Goal: Find specific page/section: Find specific page/section

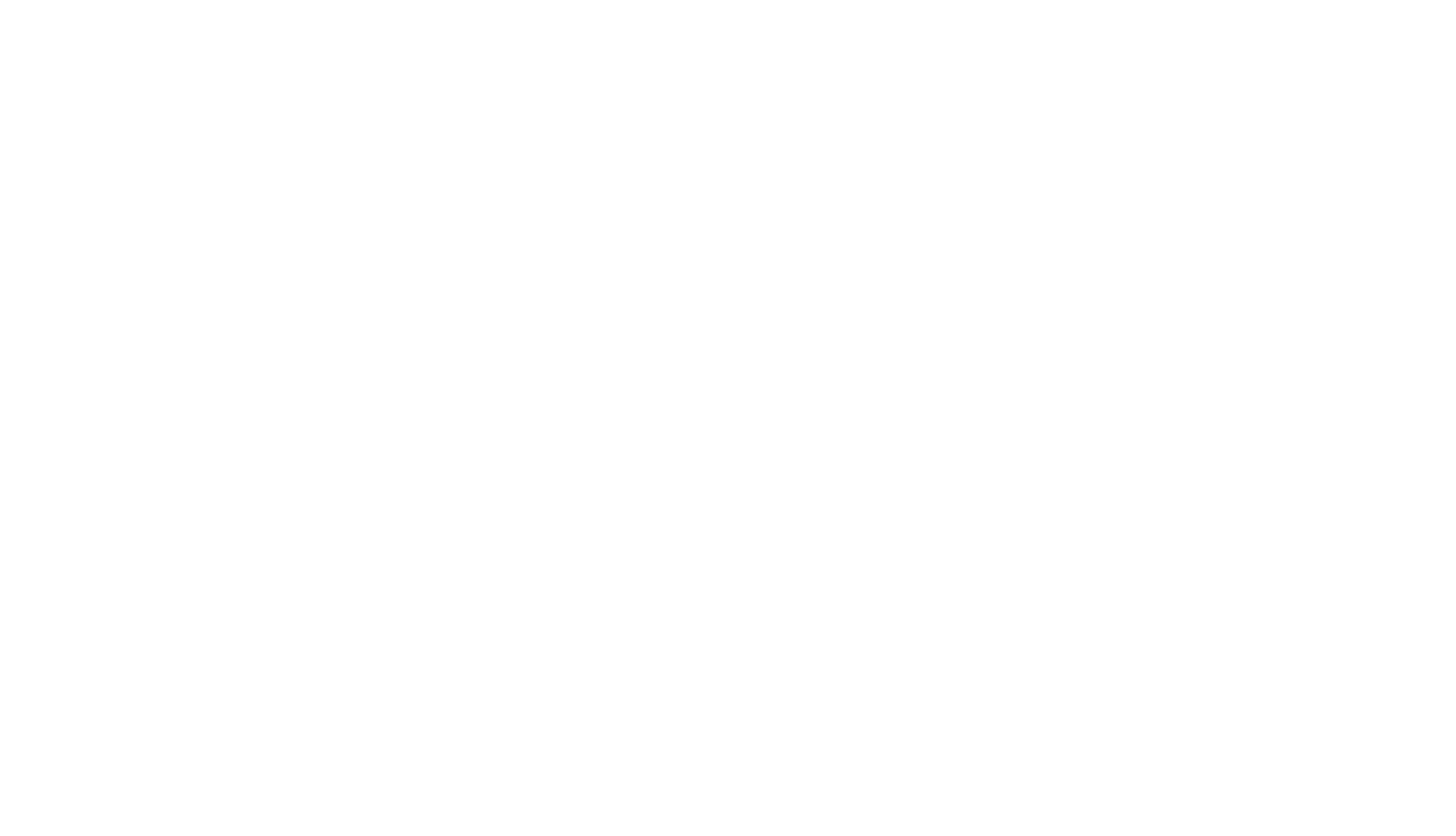
select select "Song"
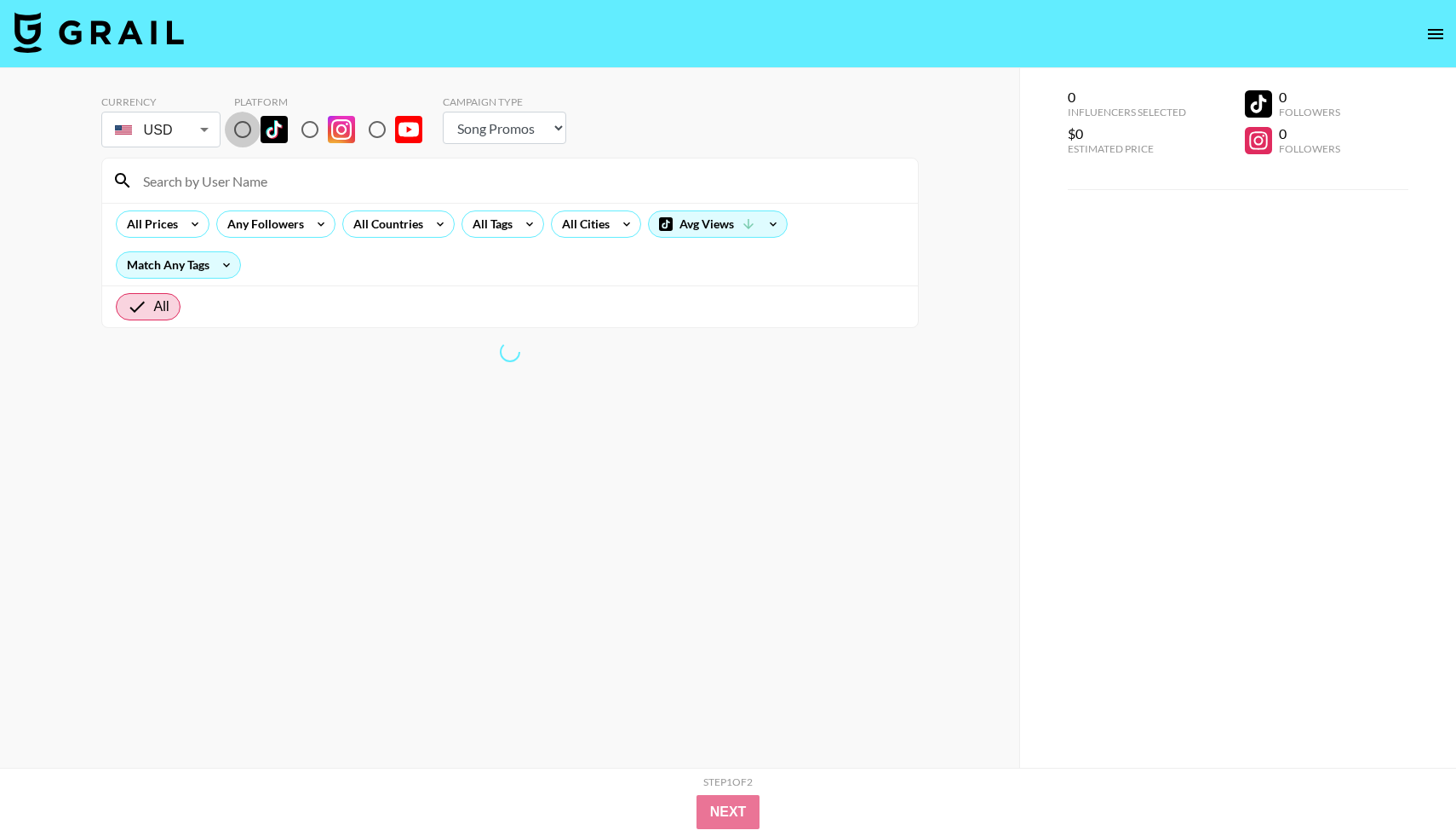
click at [246, 133] on input "radio" at bounding box center [243, 130] width 36 height 36
radio input "true"
click at [261, 179] on input at bounding box center [520, 180] width 775 height 27
click at [491, 226] on div "All Tags" at bounding box center [489, 224] width 54 height 25
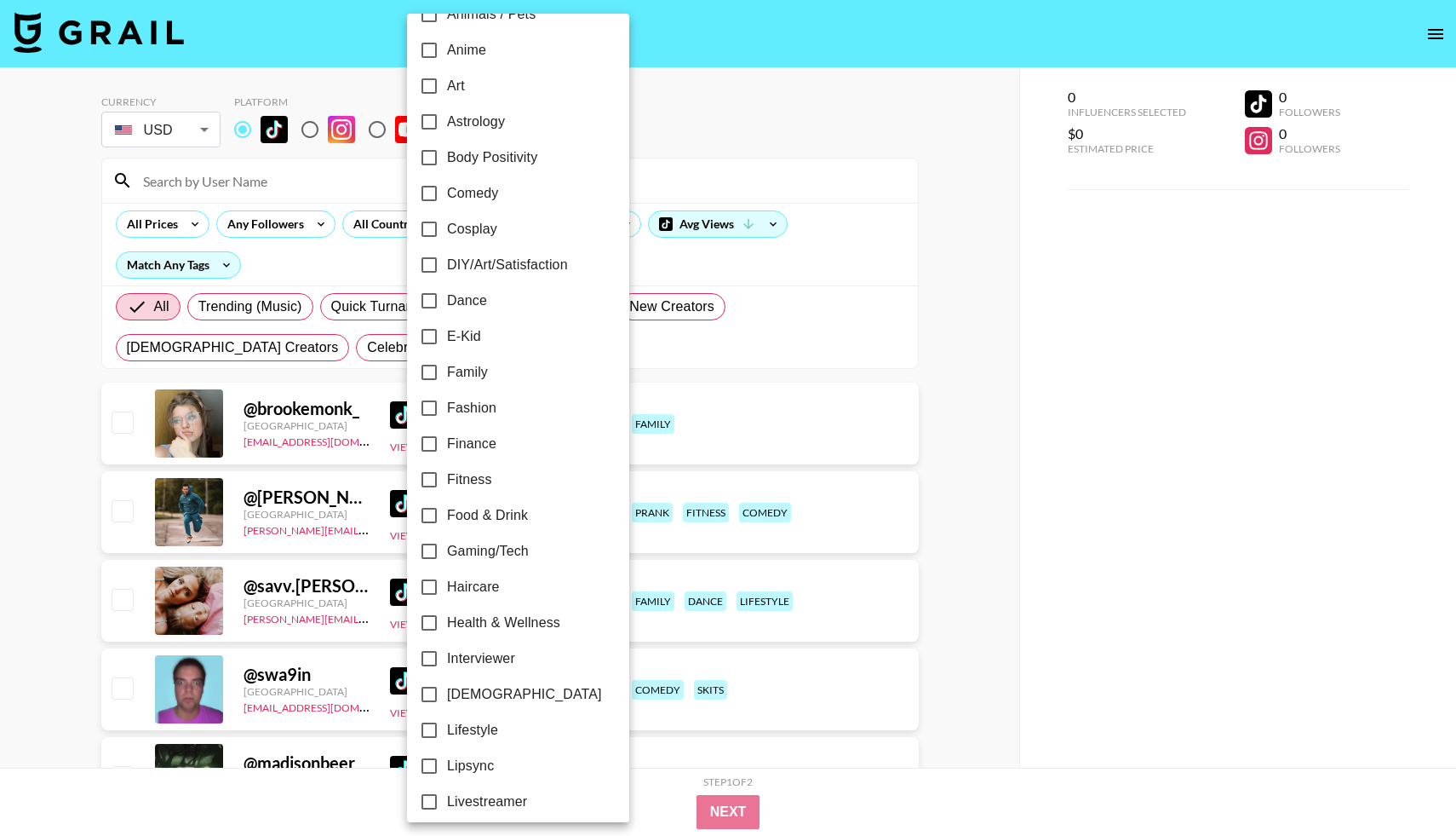
scroll to position [255, 0]
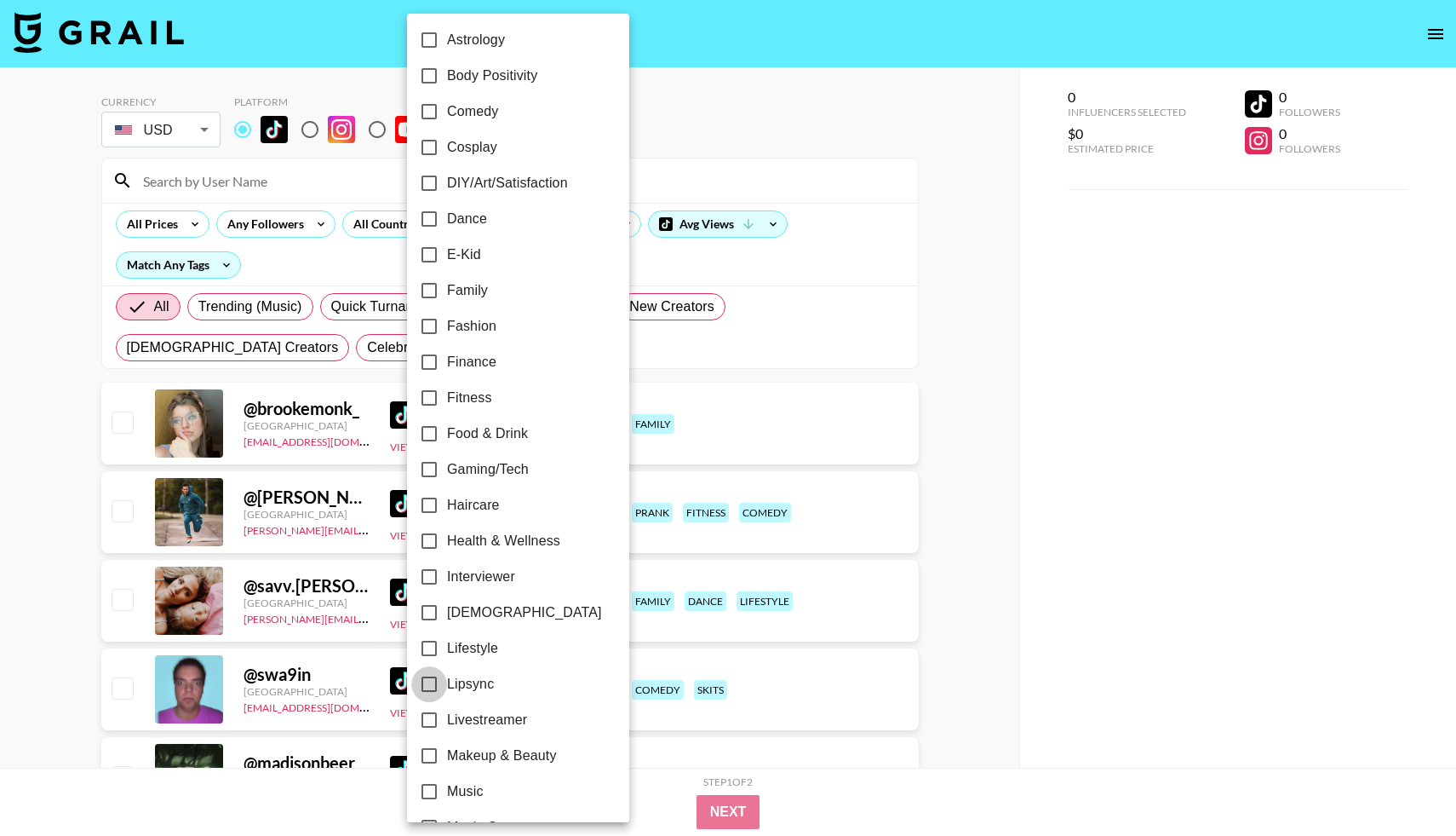
click at [429, 683] on input "Lipsync" at bounding box center [429, 684] width 36 height 36
checkbox input "true"
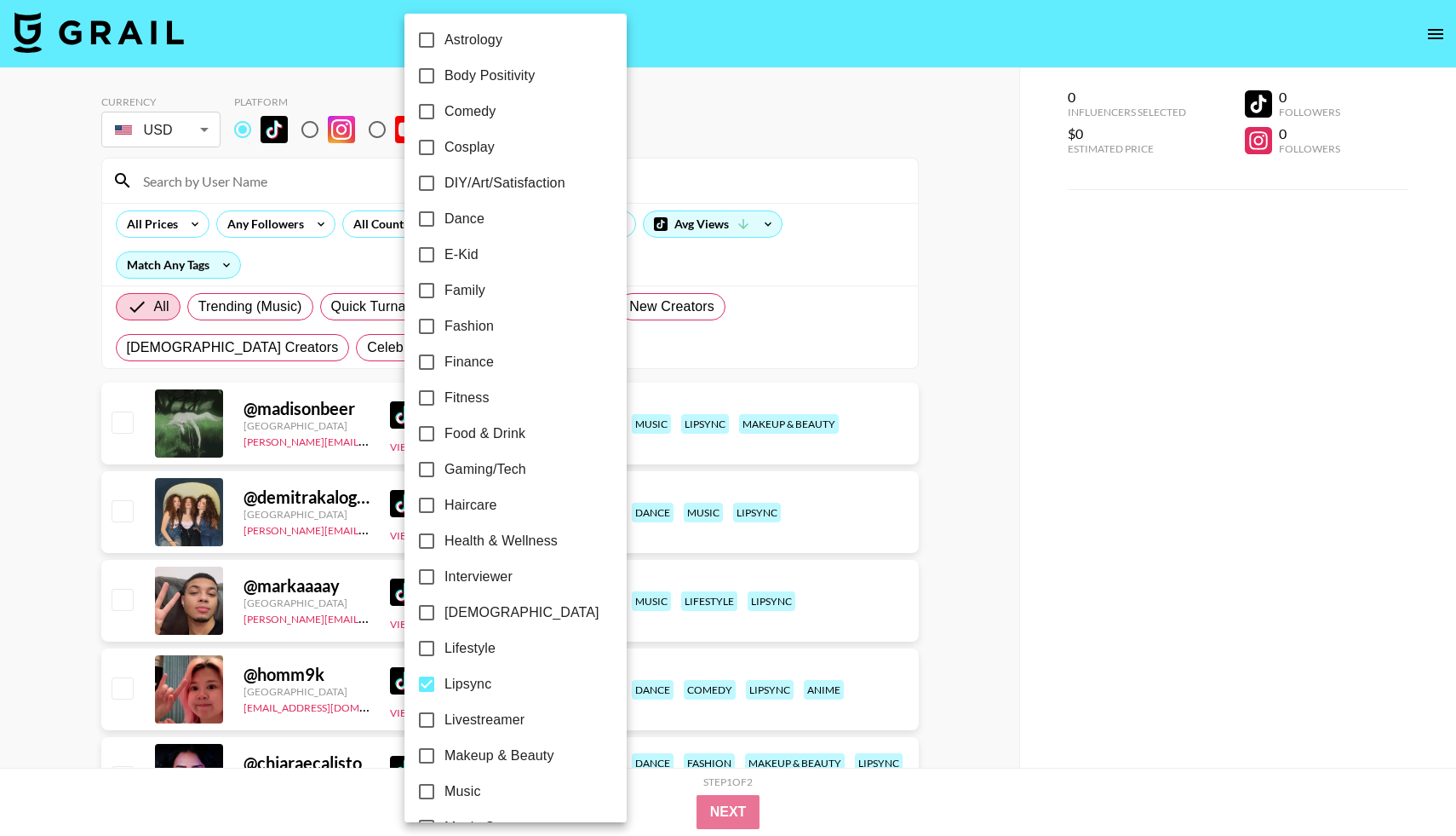
click at [156, 227] on div at bounding box center [728, 418] width 1456 height 836
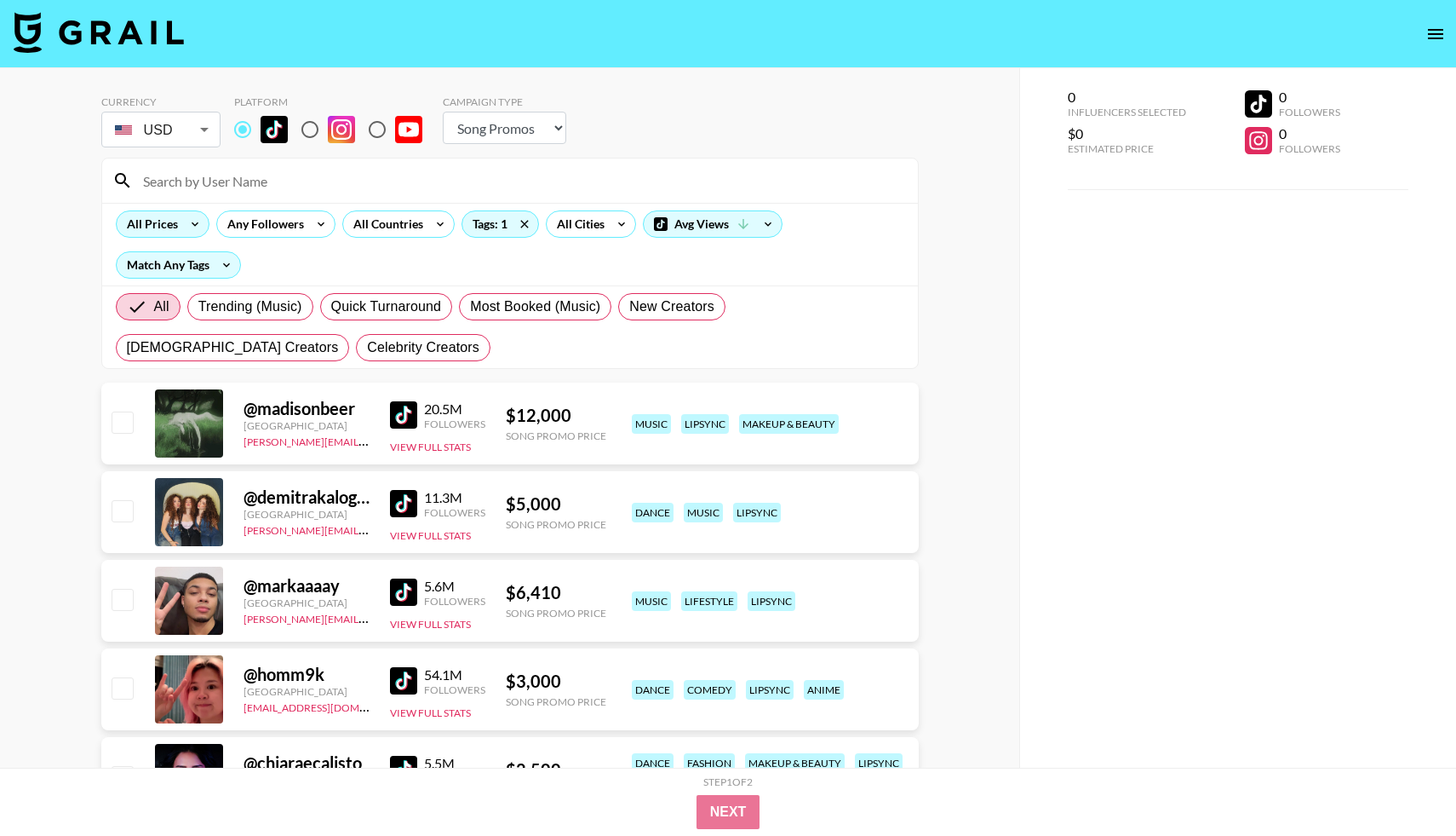
click at [186, 225] on icon at bounding box center [195, 224] width 27 height 25
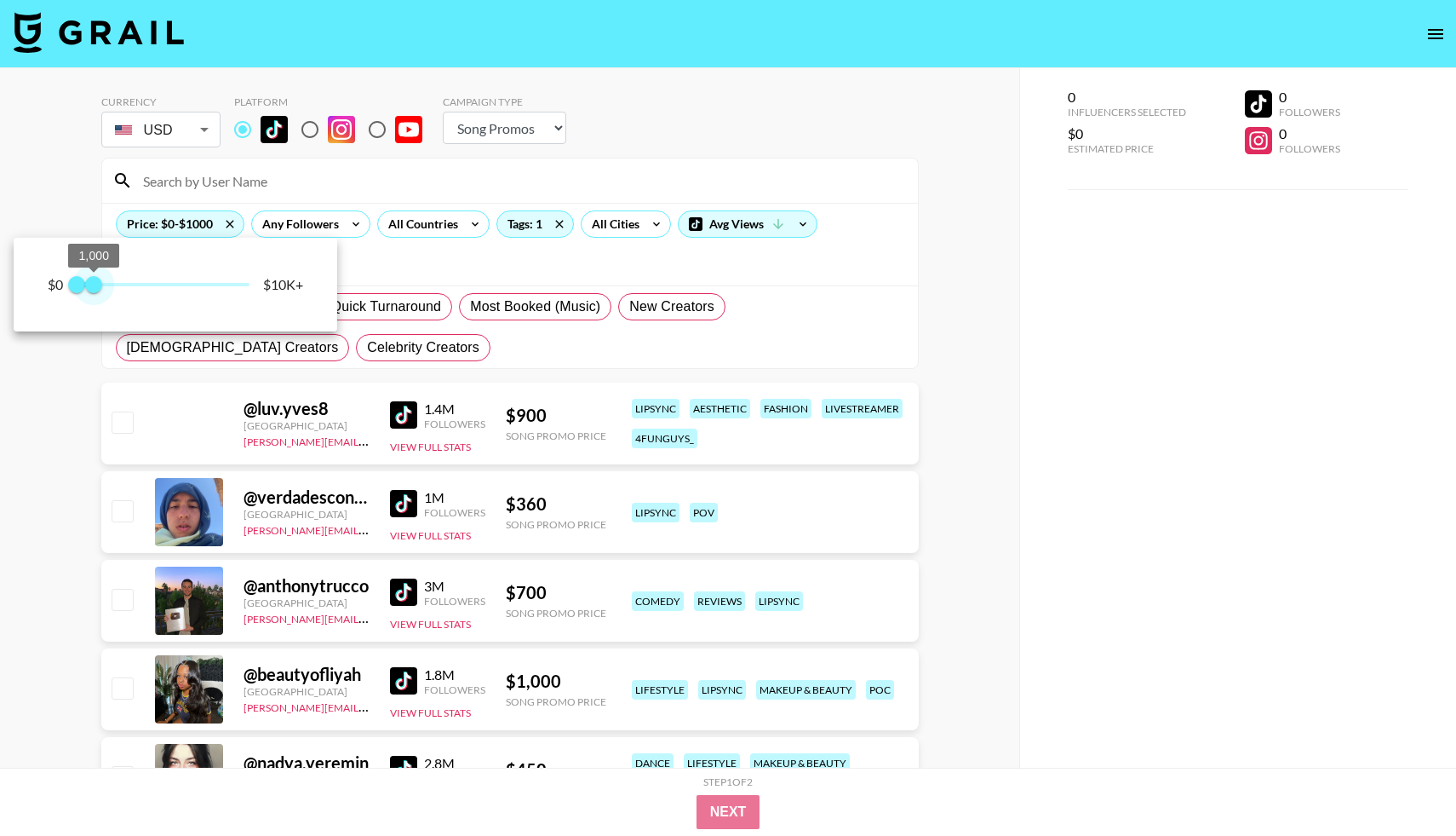
type input "250"
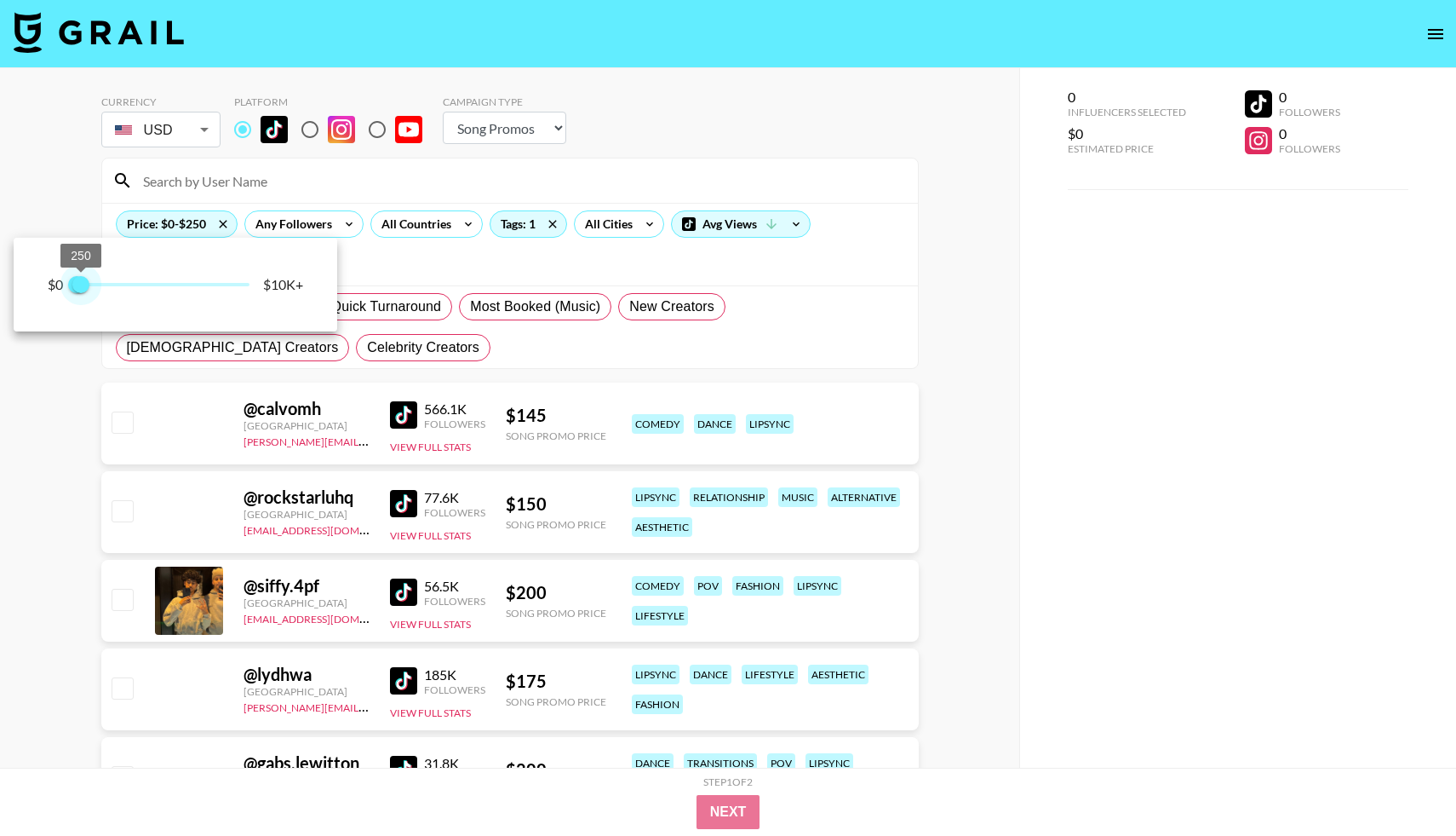
drag, startPoint x: 253, startPoint y: 279, endPoint x: 81, endPoint y: 282, distance: 172.0
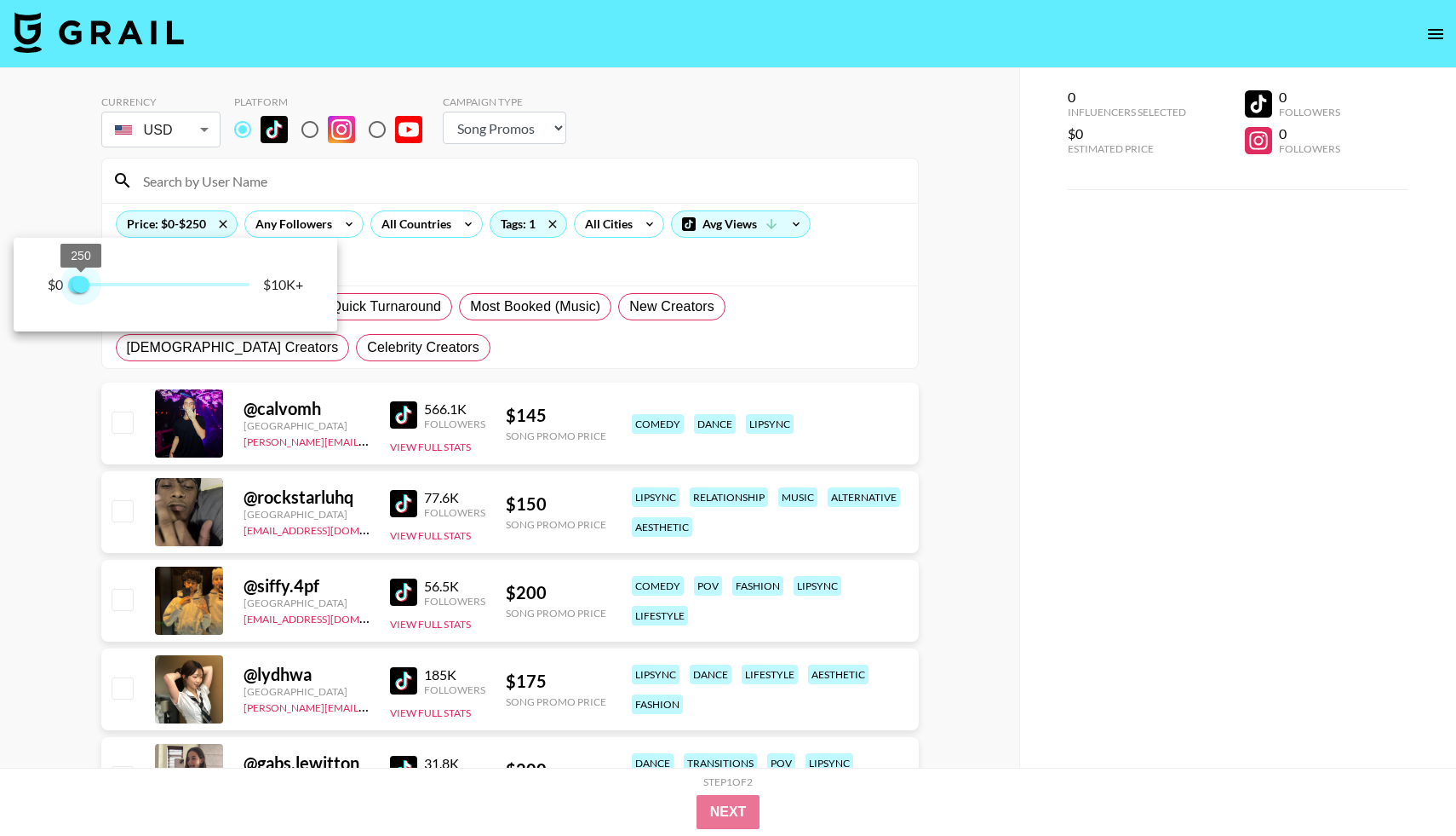
click at [81, 282] on span "250" at bounding box center [80, 284] width 17 height 17
click at [29, 443] on div at bounding box center [728, 418] width 1456 height 836
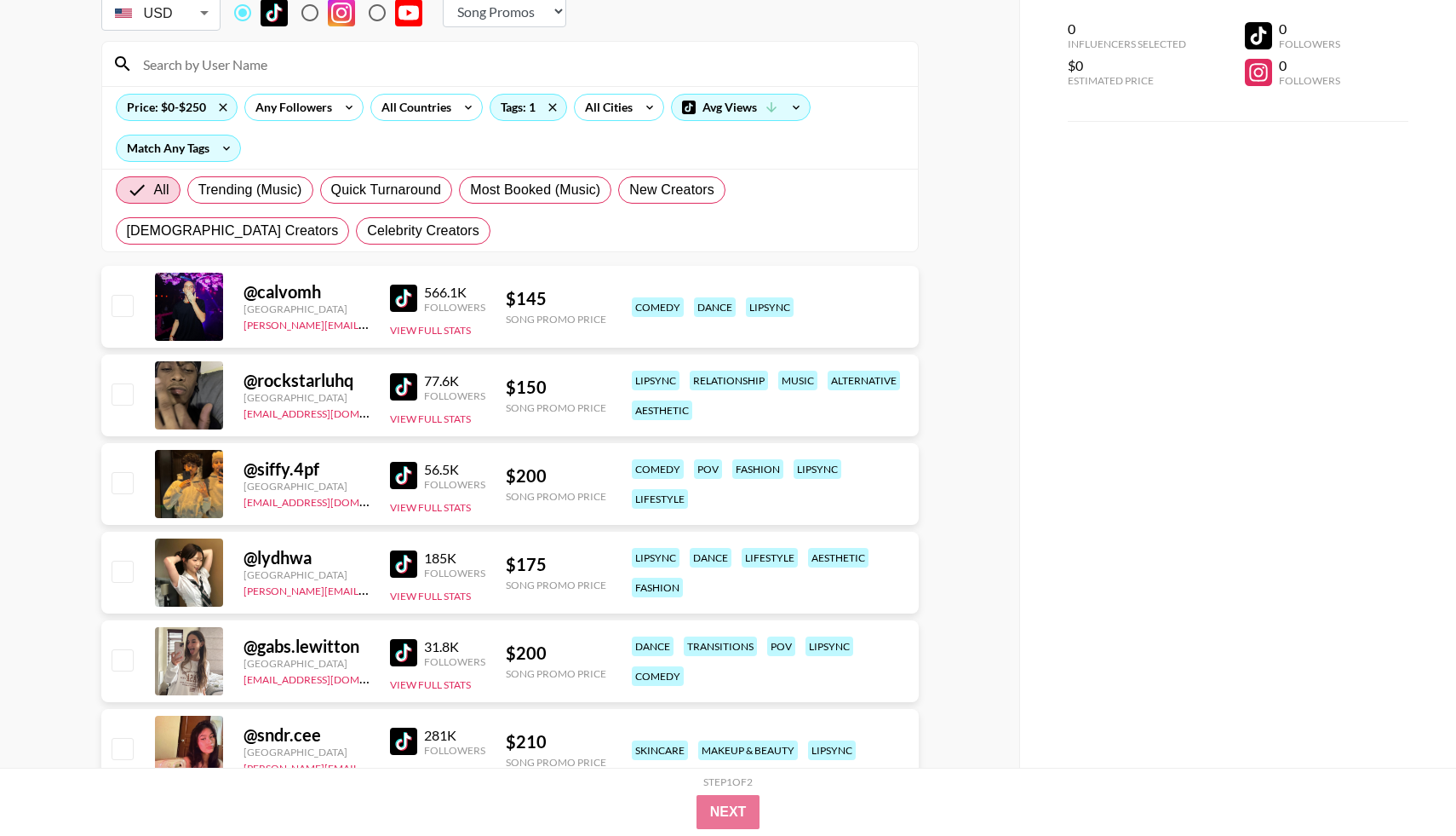
scroll to position [171, 0]
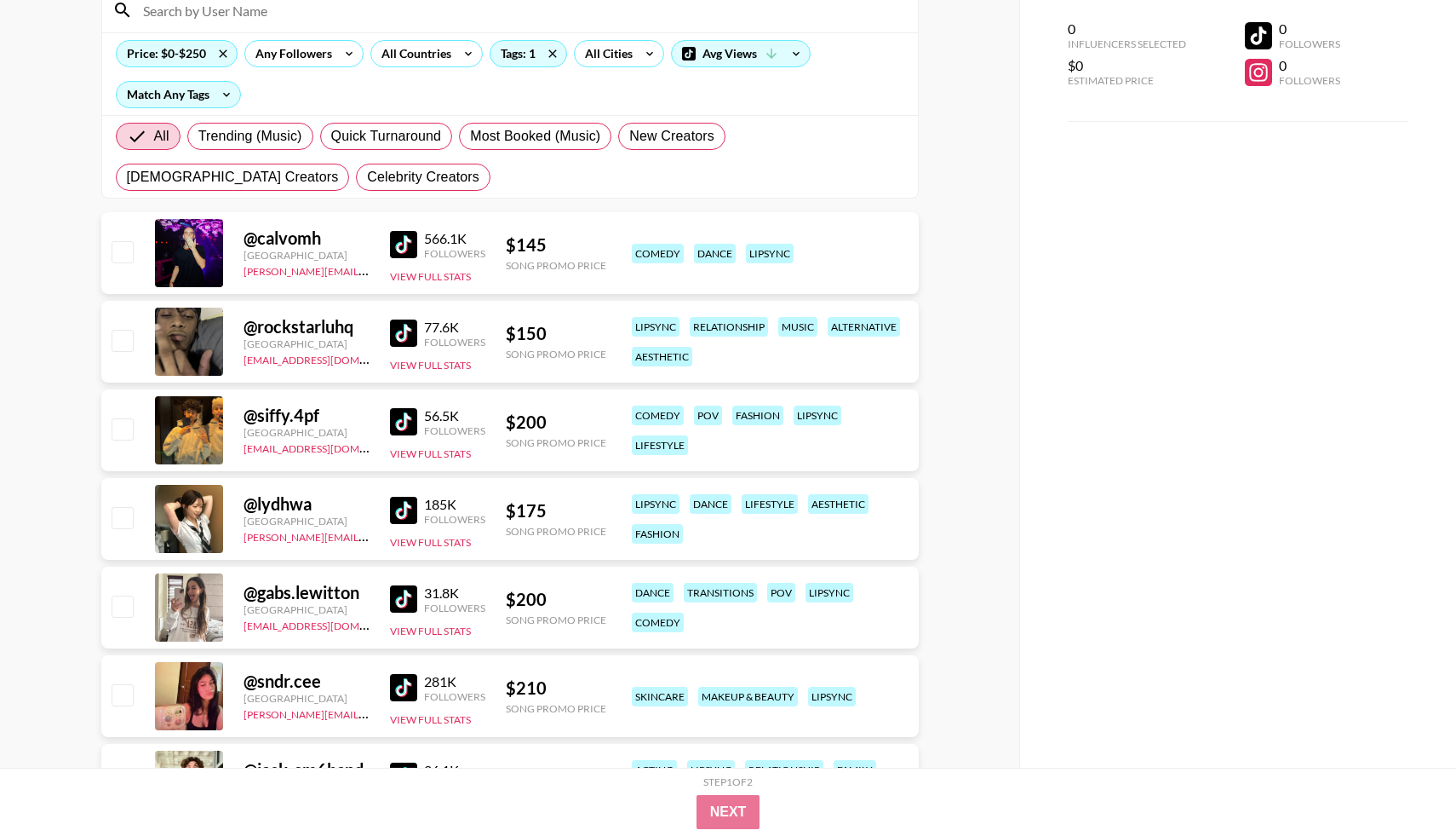
click at [398, 332] on img at bounding box center [403, 333] width 27 height 27
click at [296, 360] on link "[EMAIL_ADDRESS][DOMAIN_NAME]" at bounding box center [329, 358] width 171 height 17
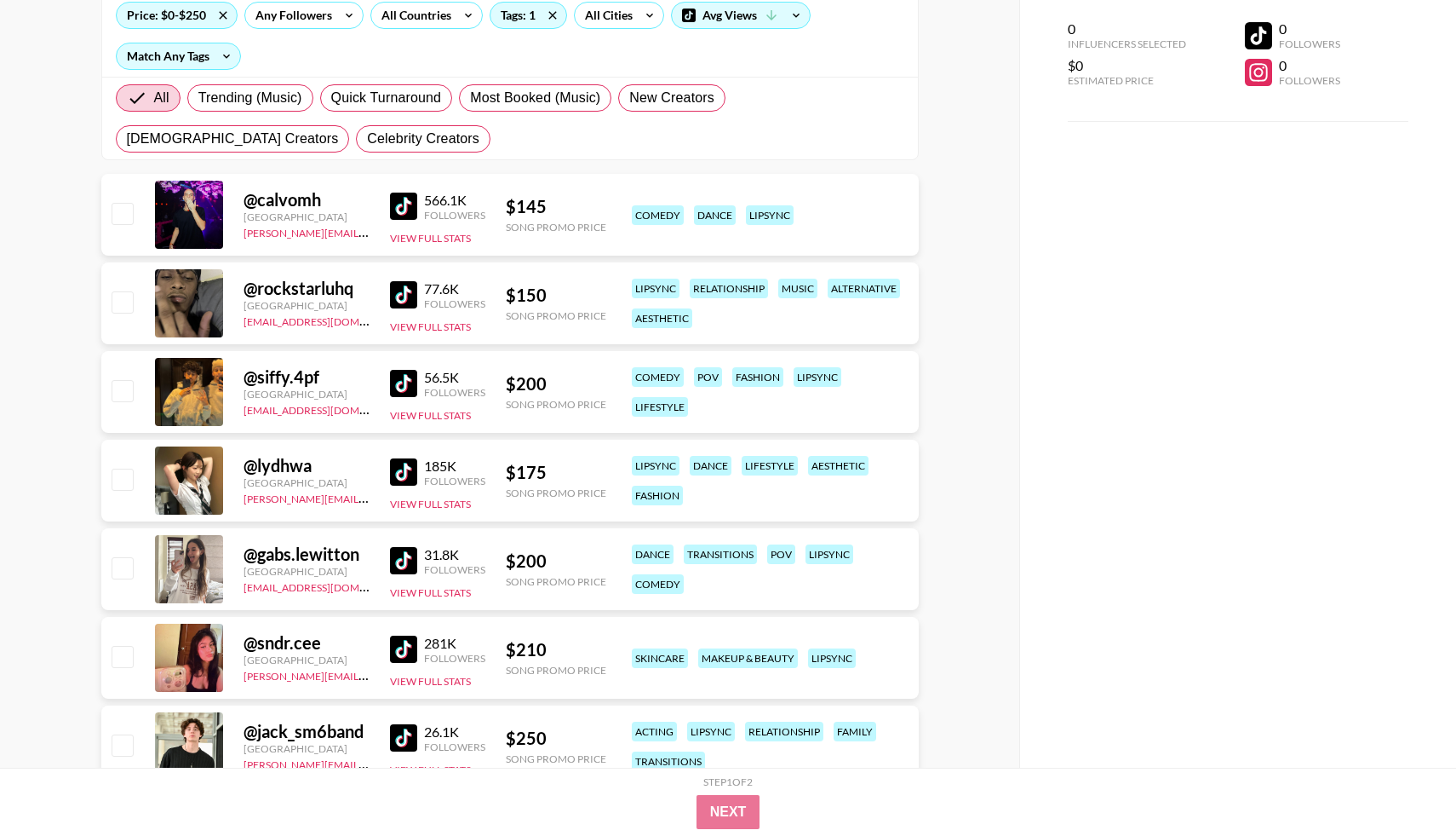
click at [406, 383] on img at bounding box center [403, 383] width 27 height 27
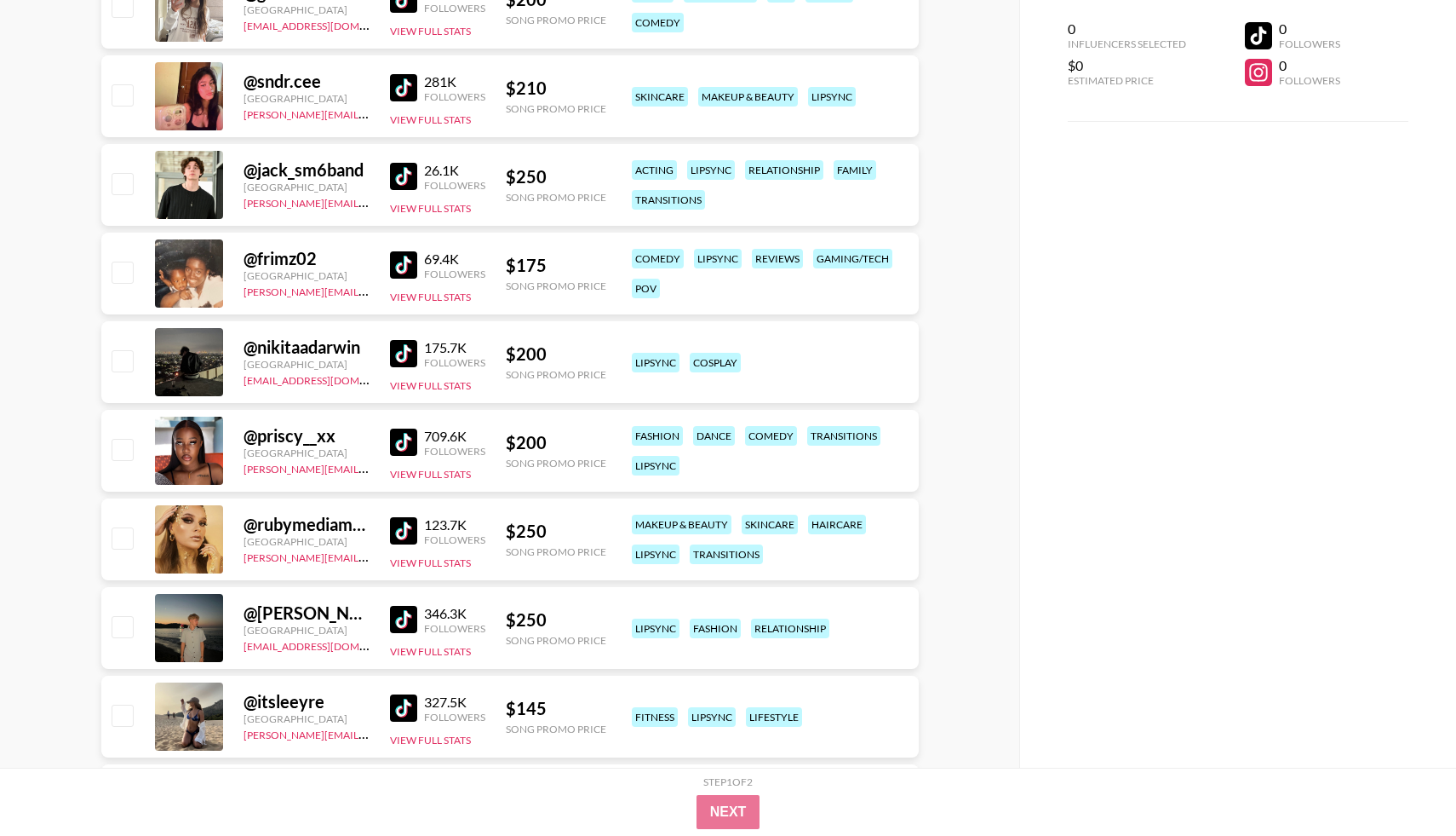
scroll to position [777, 0]
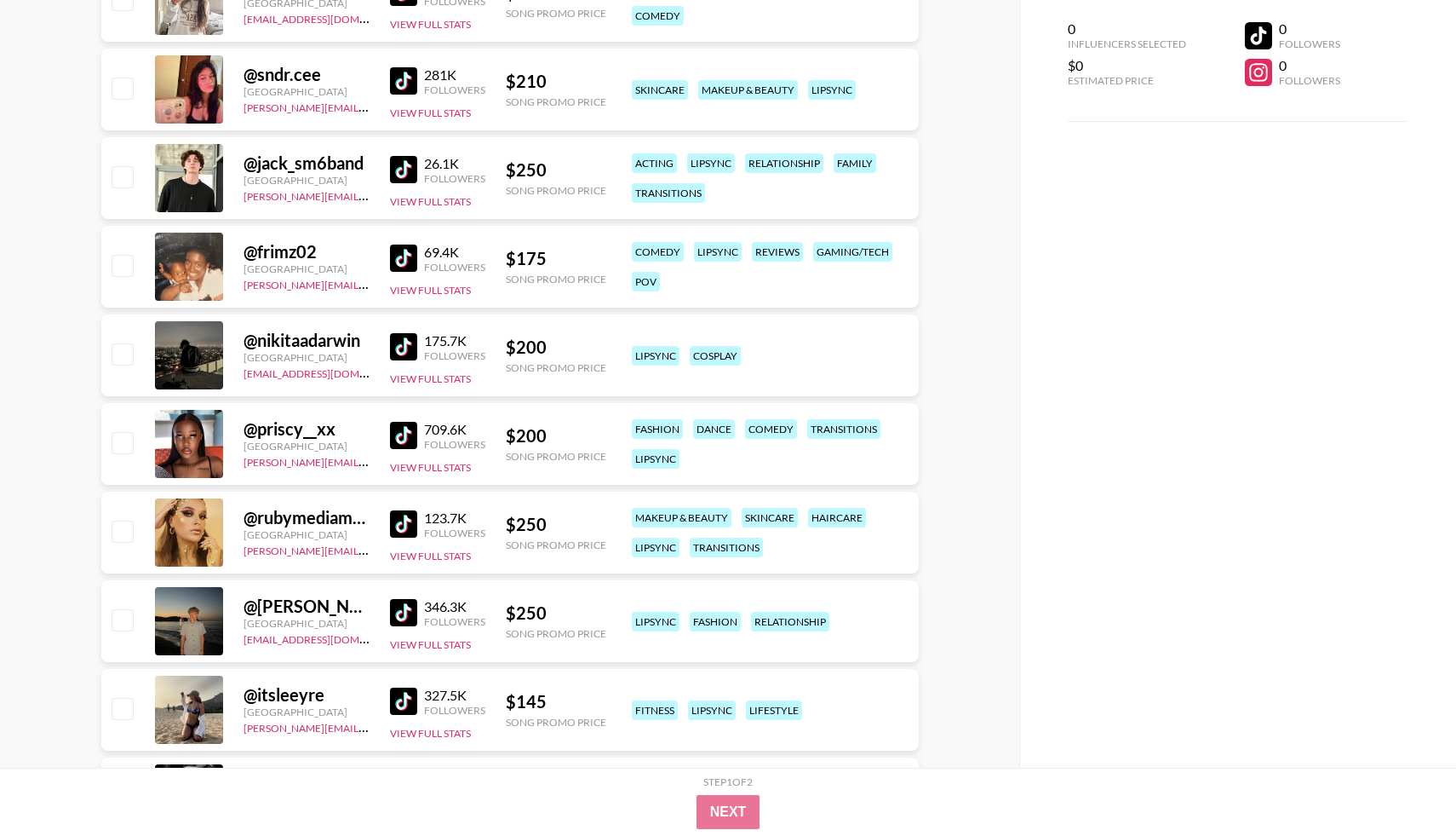
click at [398, 349] on img at bounding box center [403, 347] width 27 height 27
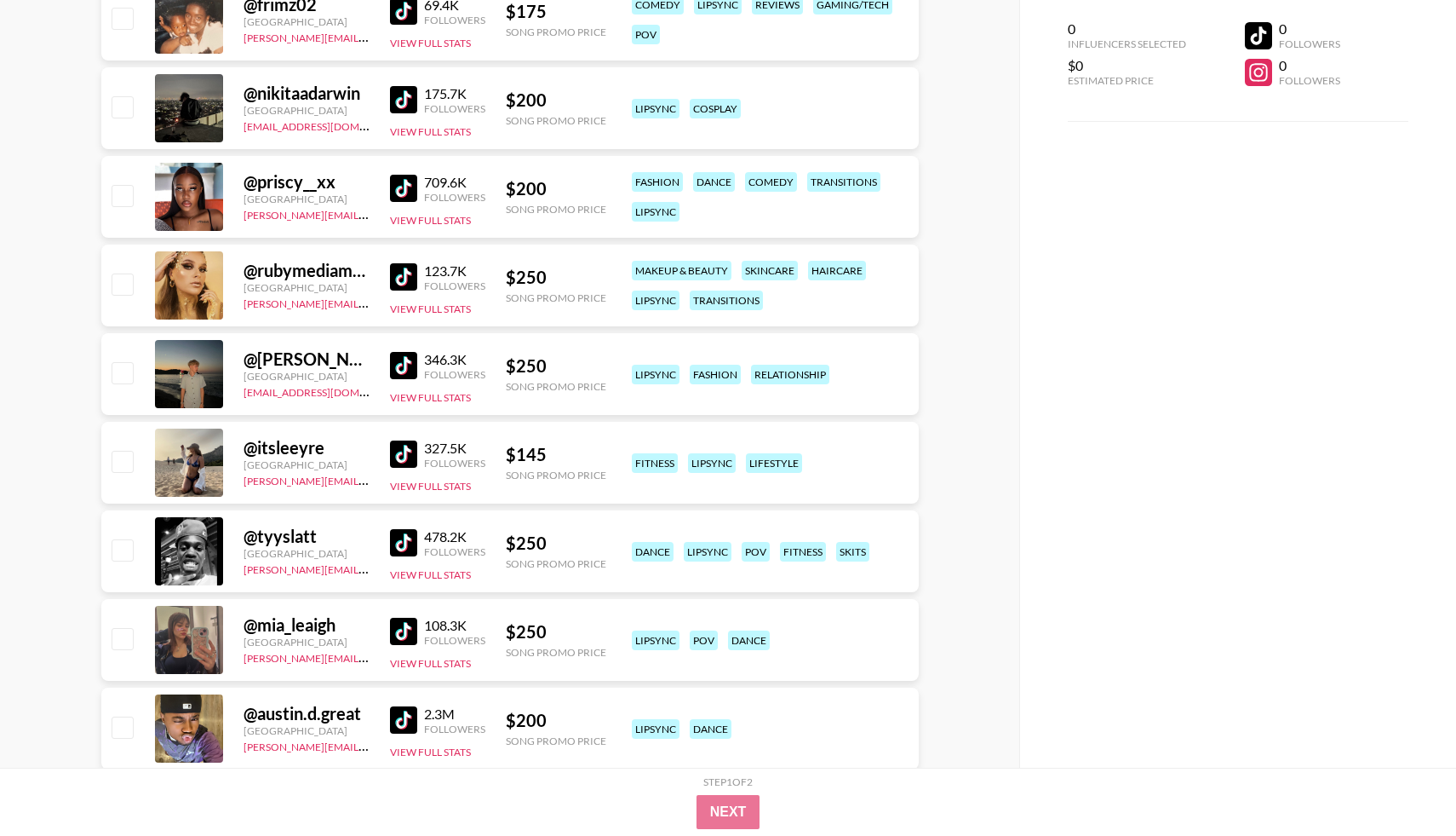
scroll to position [1026, 0]
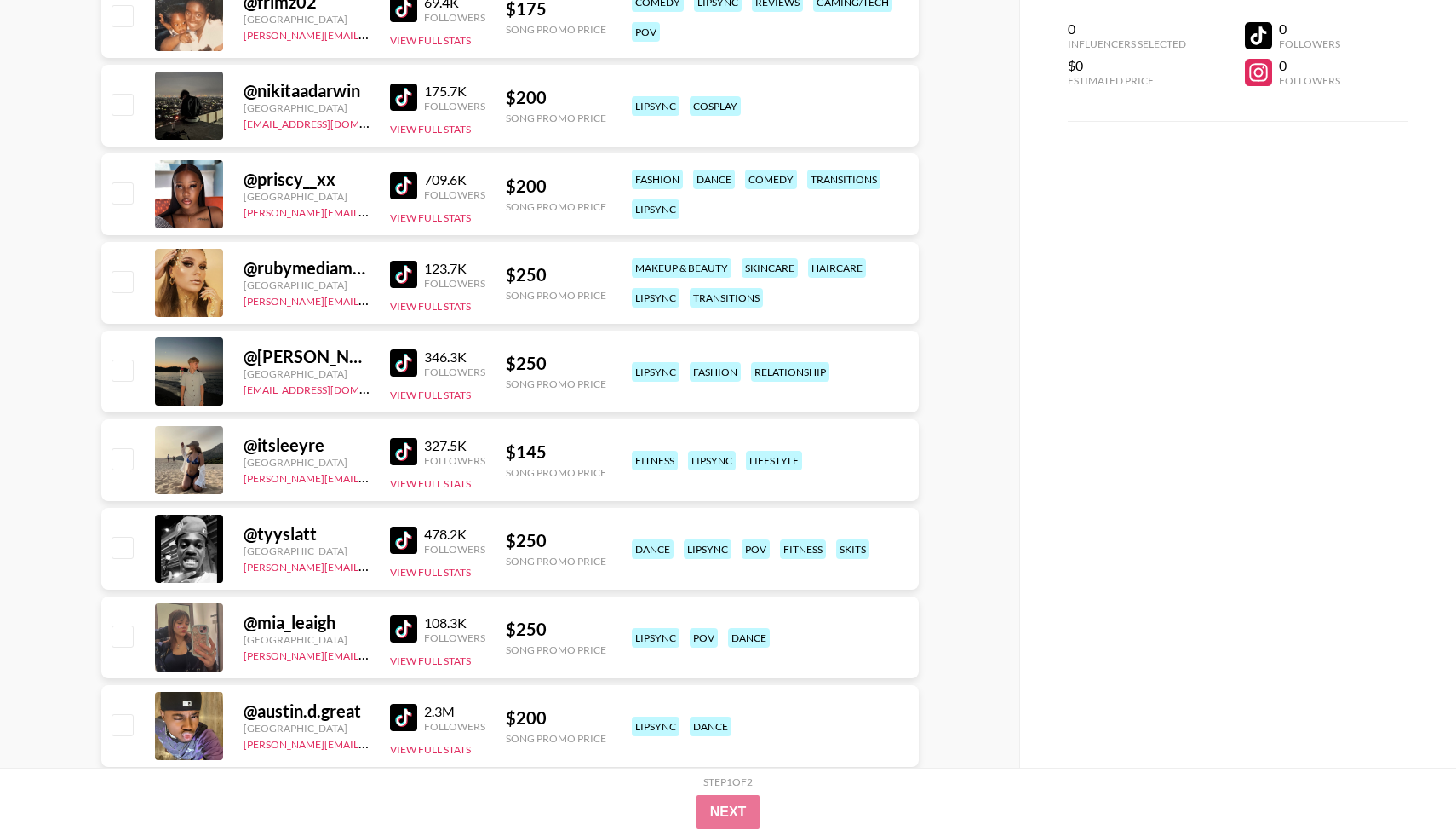
click at [400, 356] on img at bounding box center [403, 362] width 27 height 27
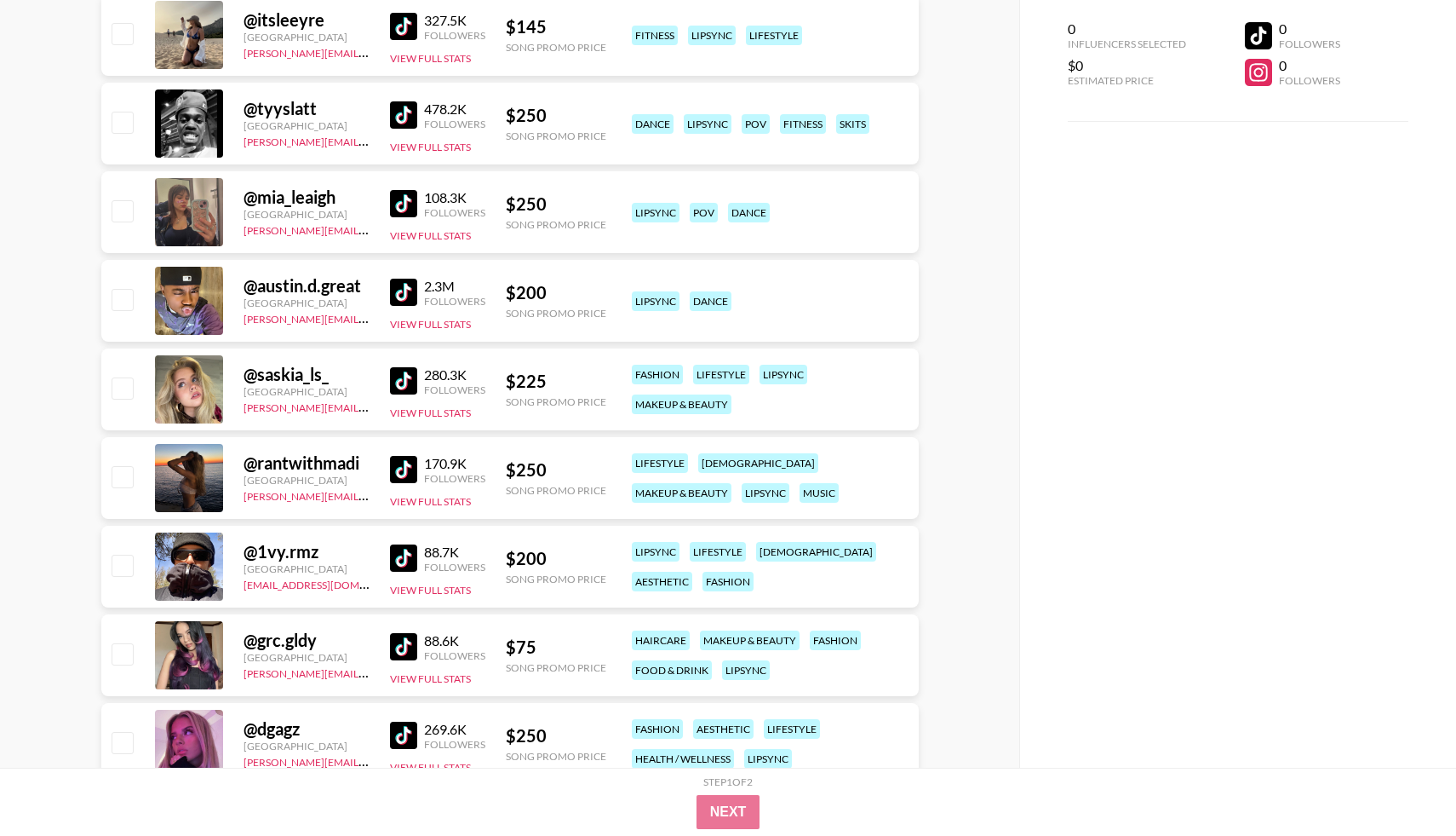
scroll to position [1453, 0]
click at [403, 551] on img at bounding box center [403, 557] width 27 height 27
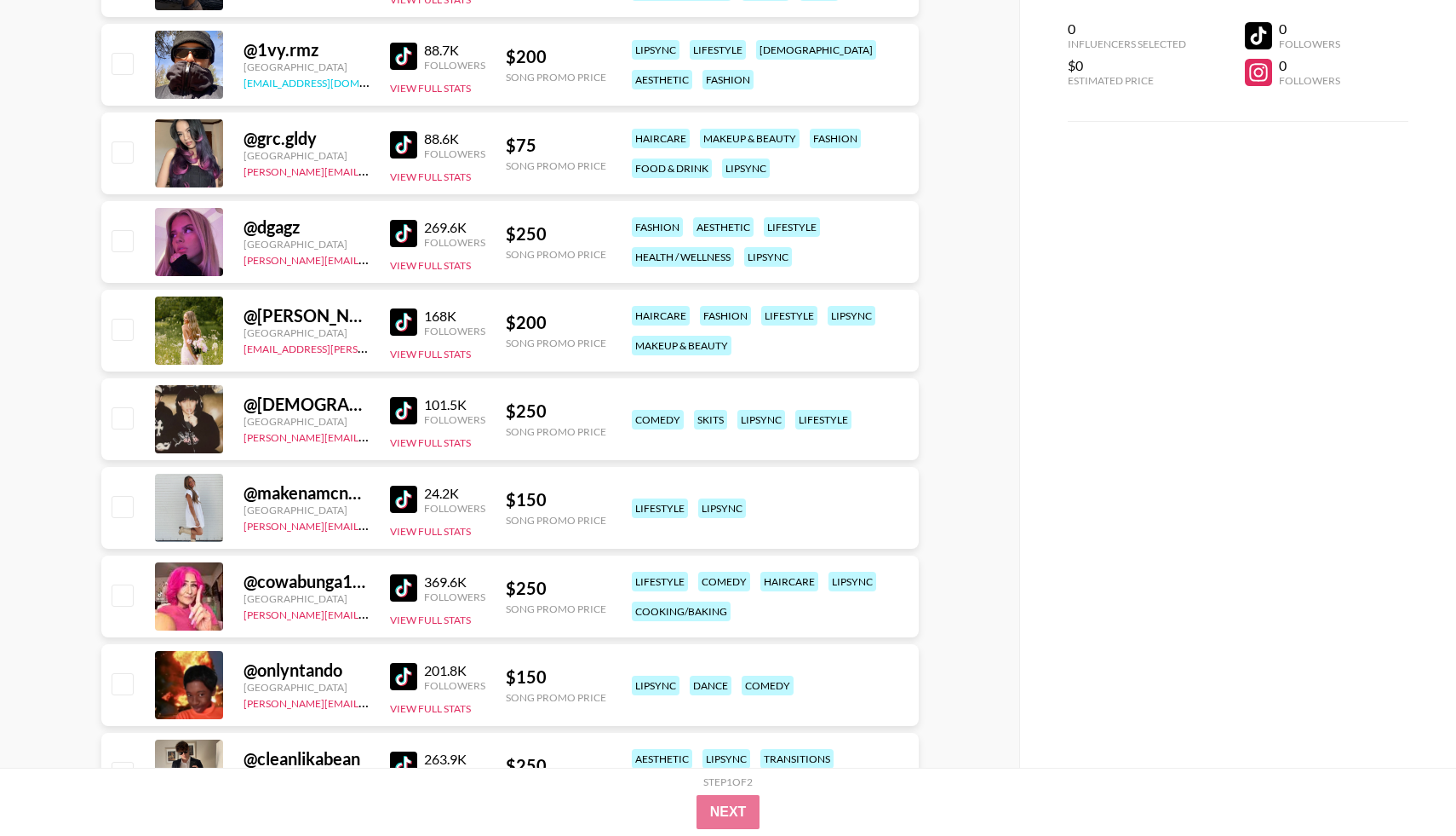
scroll to position [1970, 0]
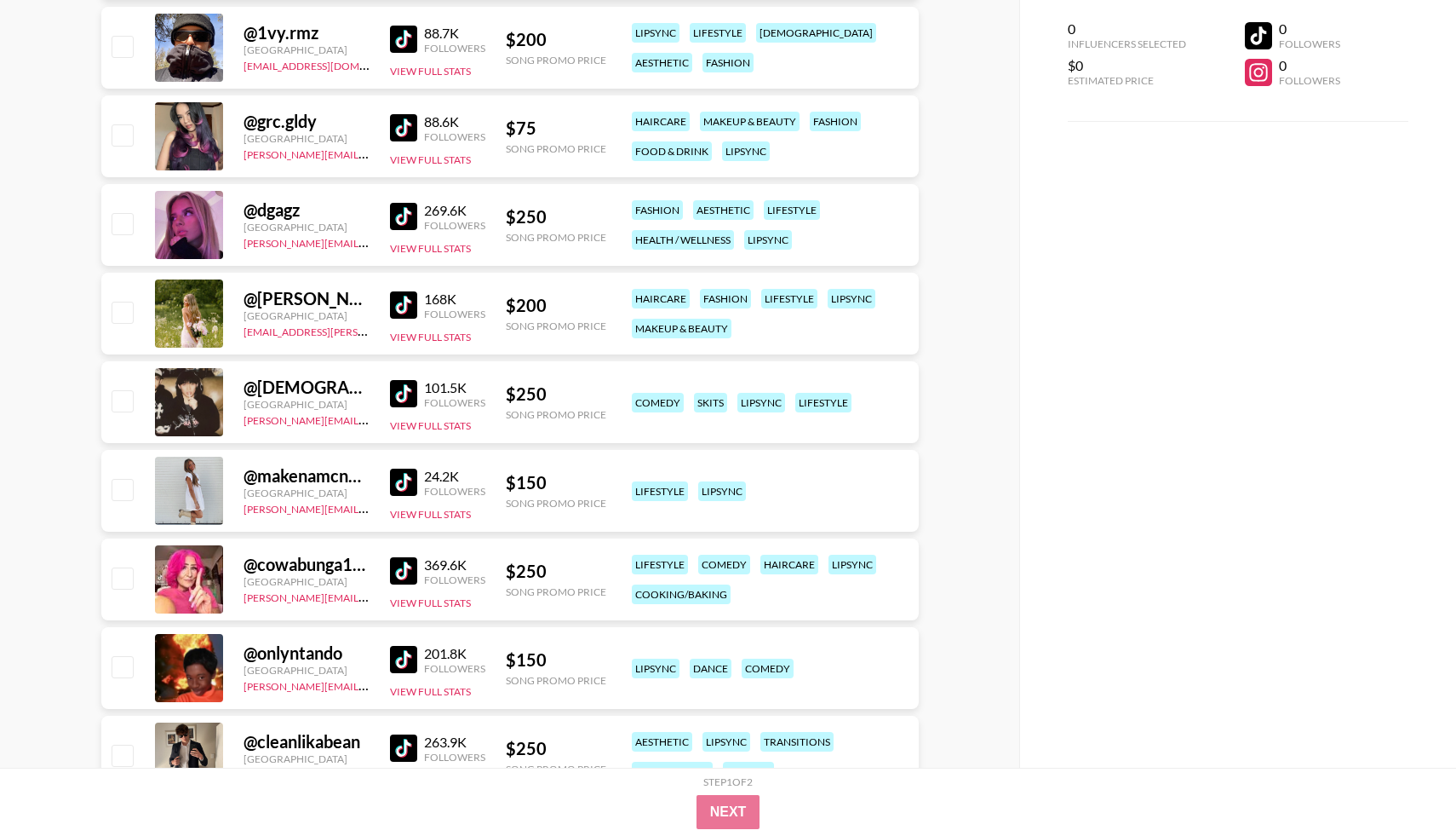
click at [407, 396] on img at bounding box center [403, 394] width 27 height 27
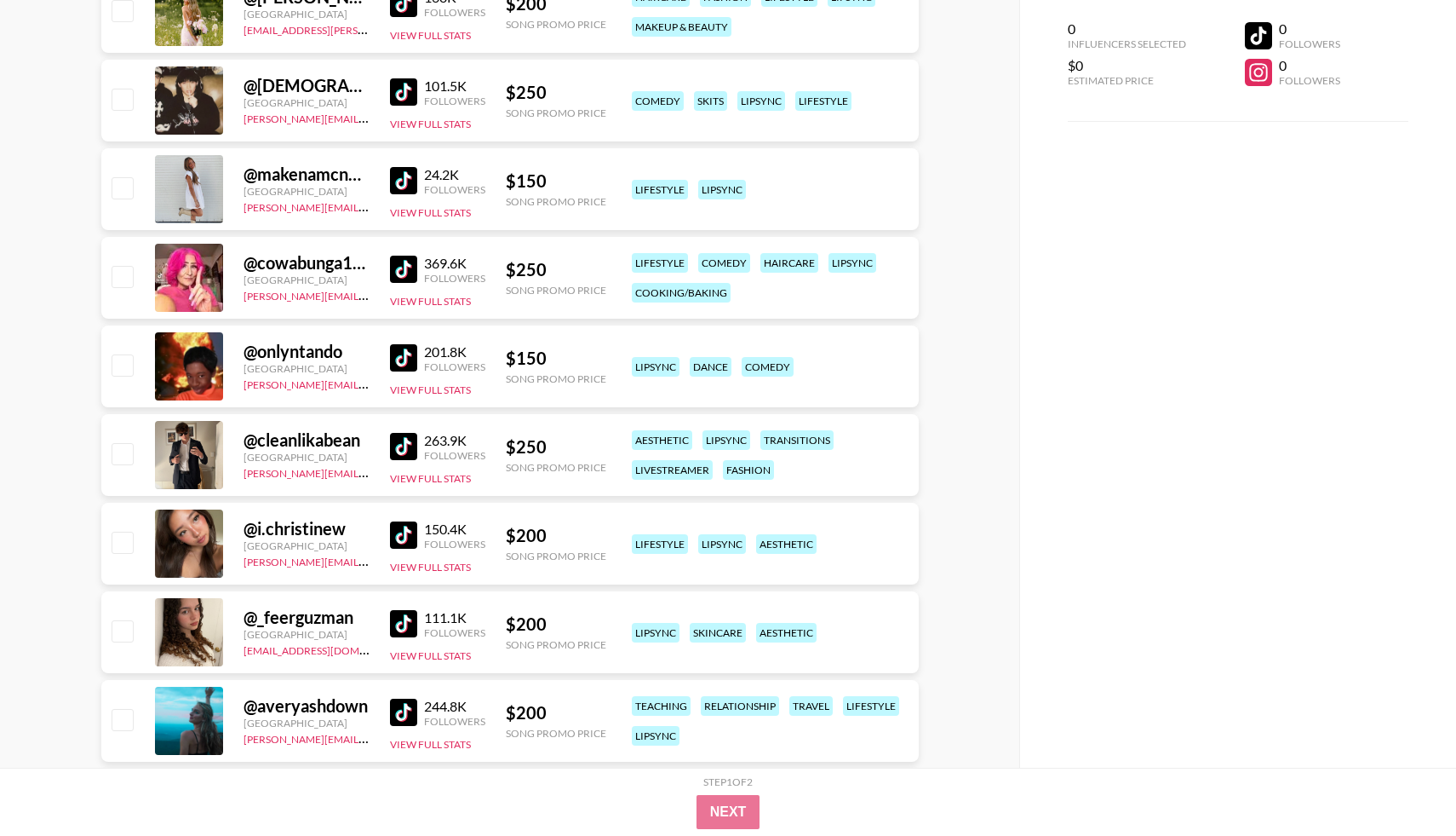
scroll to position [2273, 0]
click at [398, 442] on img at bounding box center [403, 445] width 27 height 27
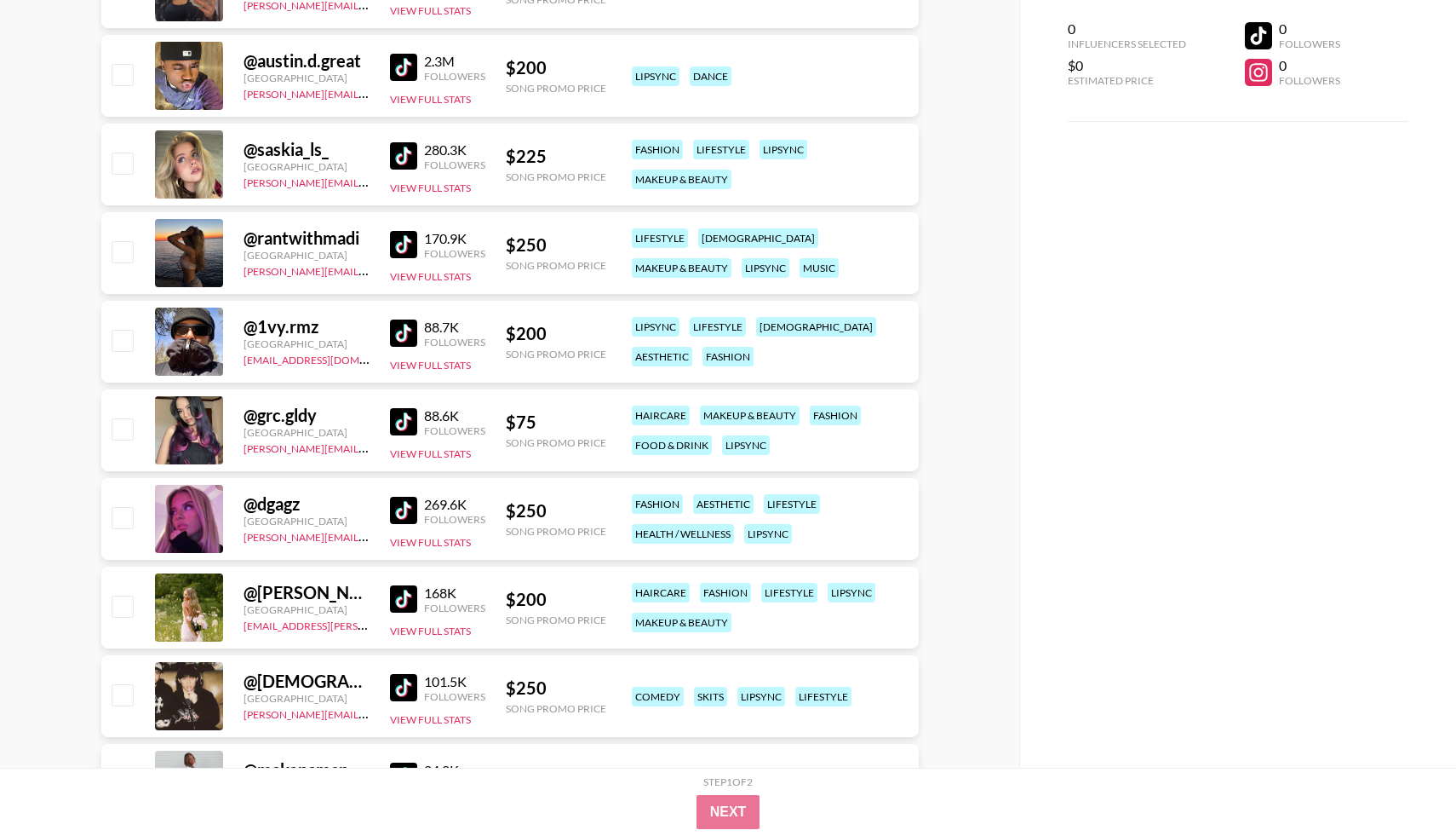
scroll to position [610, 0]
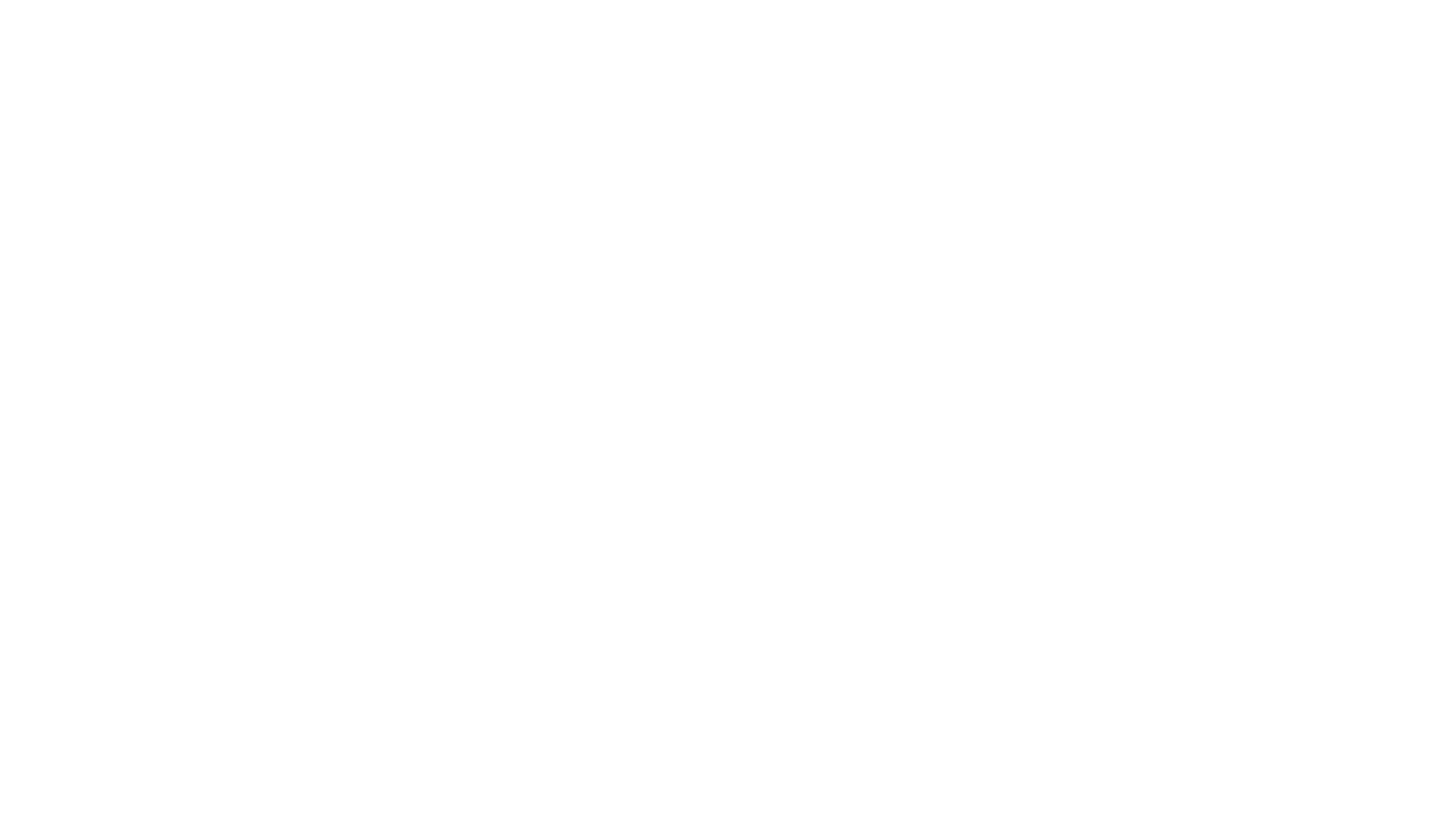
select select "Song"
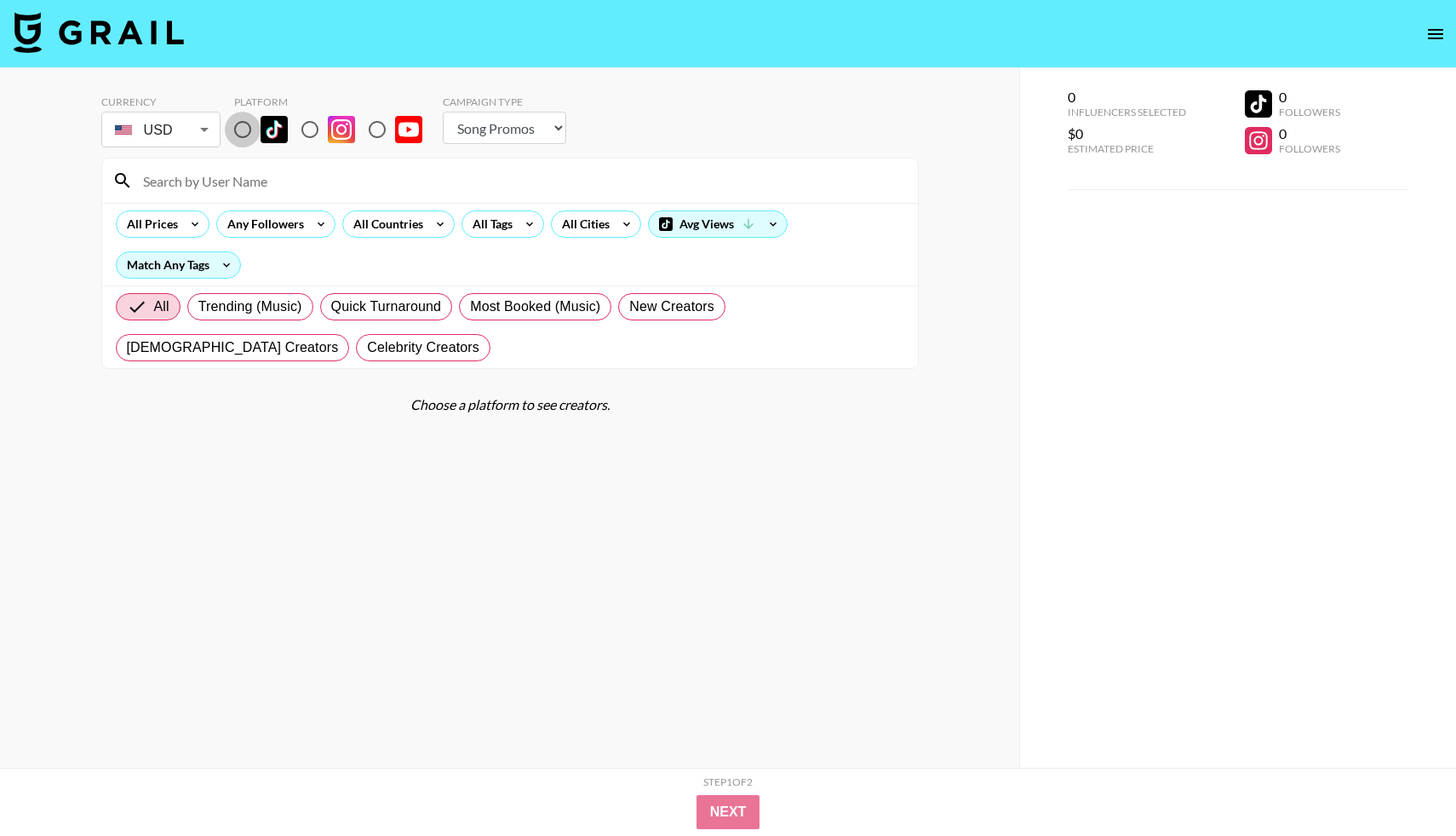
click at [238, 130] on input "radio" at bounding box center [243, 130] width 36 height 36
radio input "true"
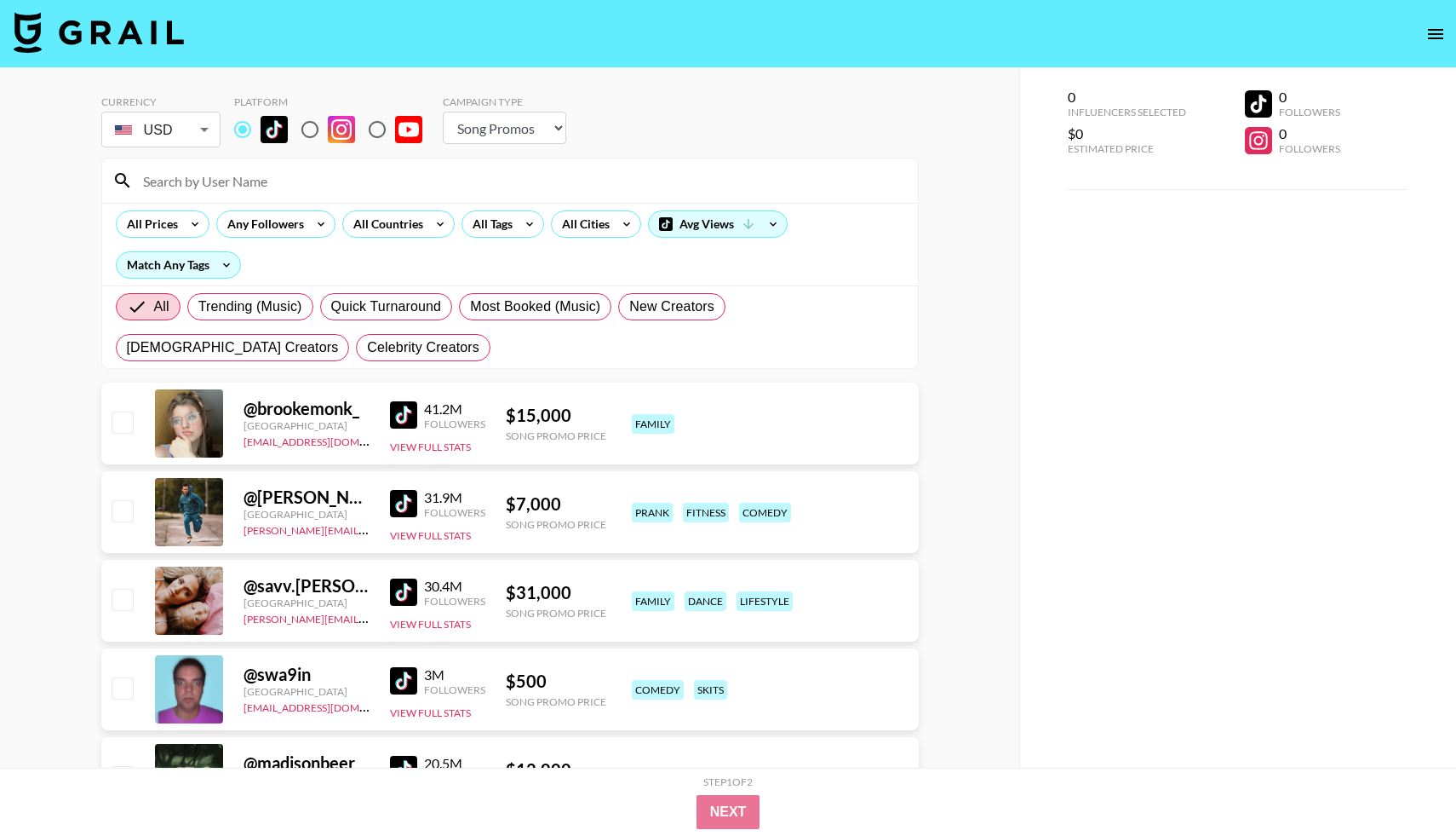
click at [247, 171] on input at bounding box center [520, 180] width 775 height 27
paste input "gulfhamk8"
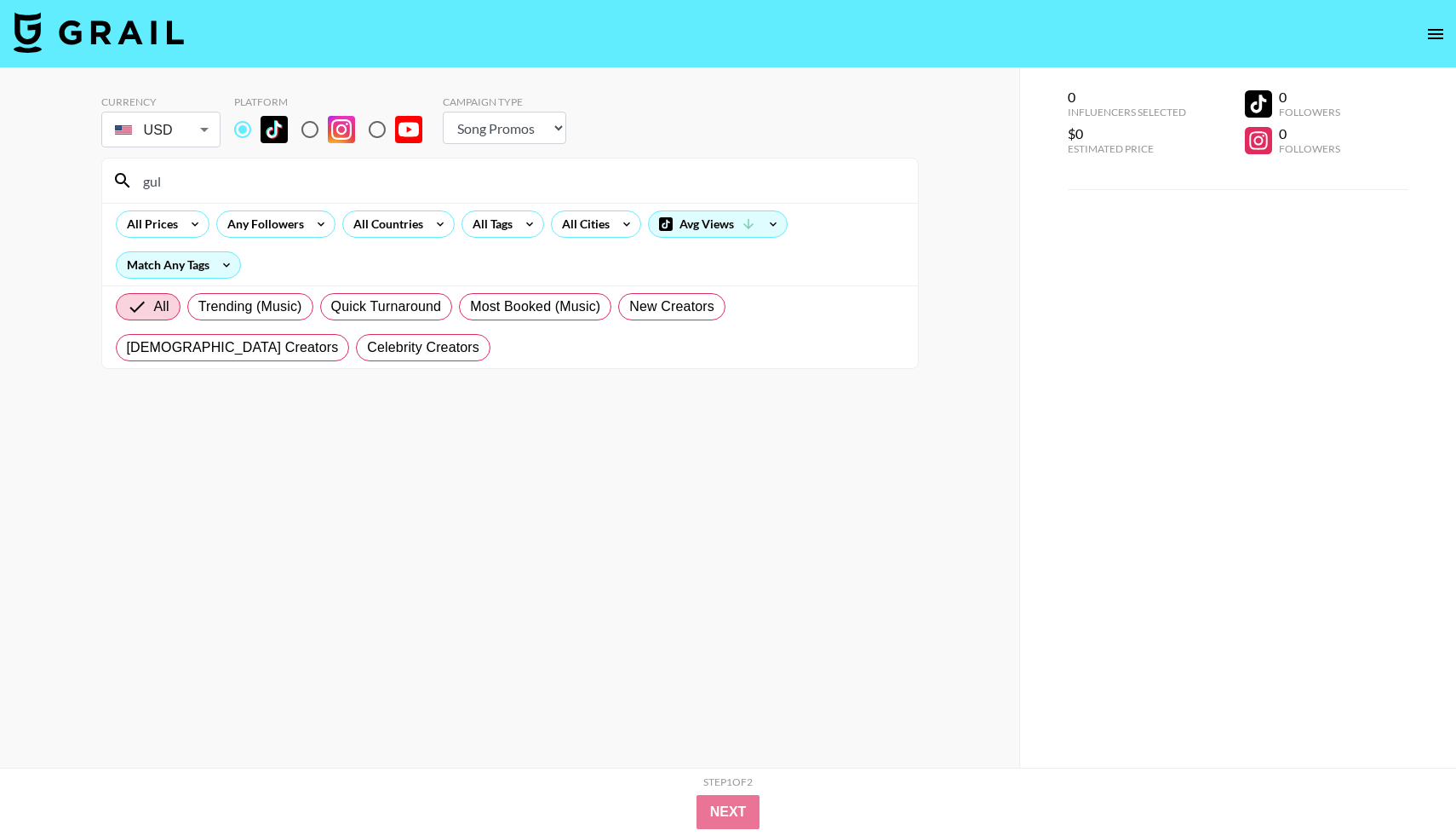
type input "gul"
